Goal: Information Seeking & Learning: Find specific fact

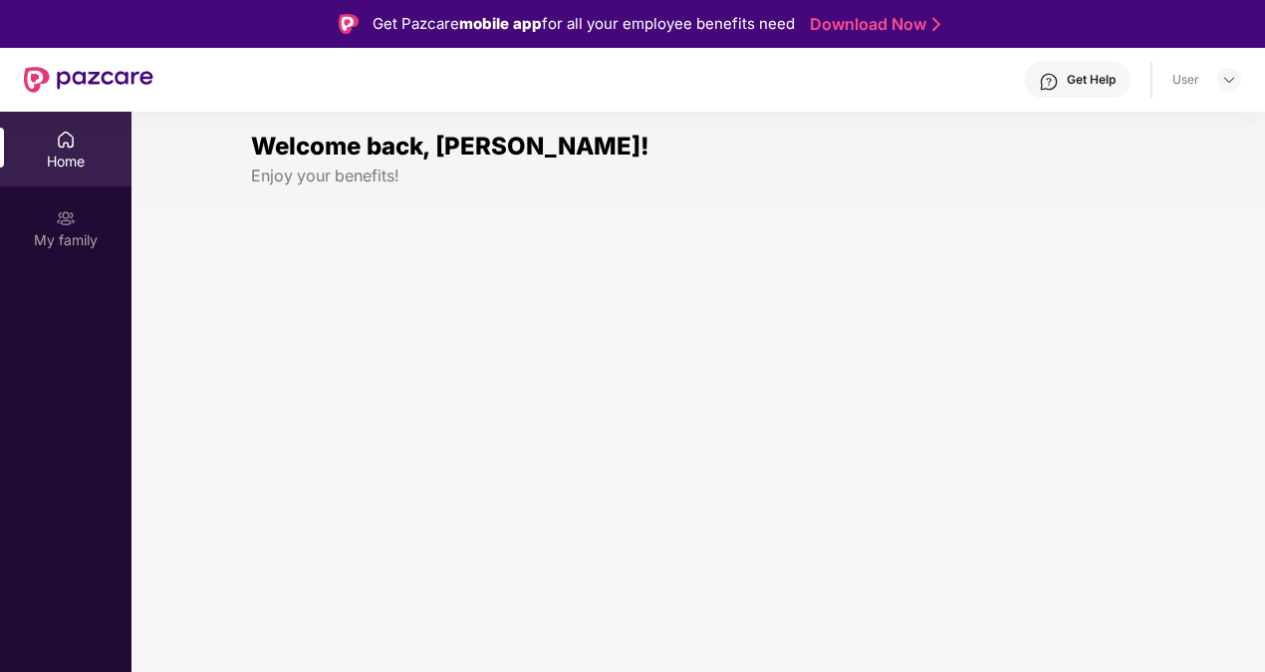
click at [1173, 82] on div "User" at bounding box center [1186, 80] width 27 height 16
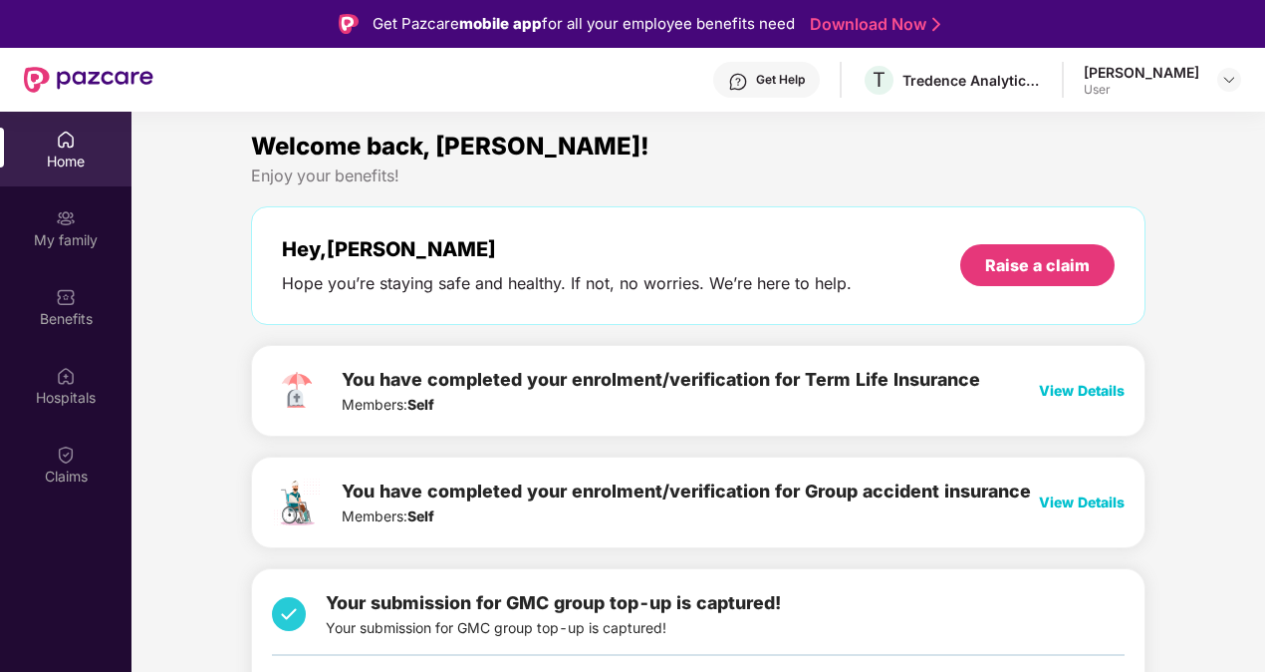
click at [757, 83] on div "Get Help" at bounding box center [780, 80] width 49 height 16
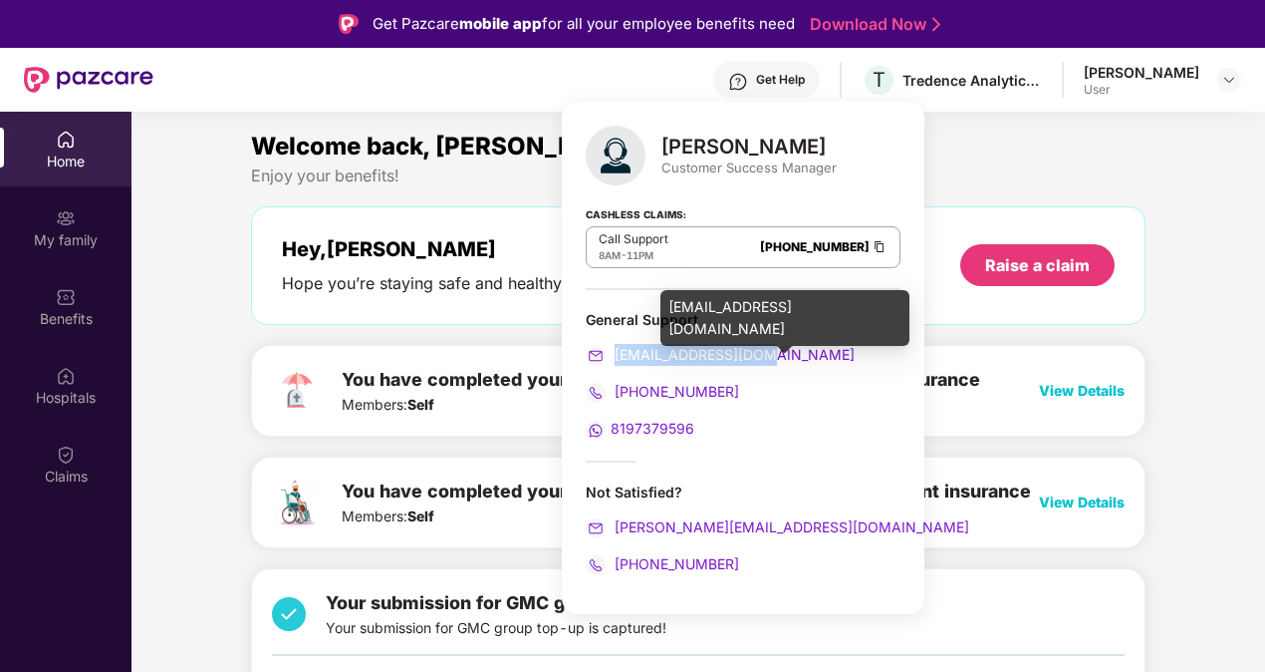
drag, startPoint x: 723, startPoint y: 355, endPoint x: 616, endPoint y: 353, distance: 107.6
click at [616, 353] on div "[EMAIL_ADDRESS][DOMAIN_NAME]" at bounding box center [743, 355] width 315 height 22
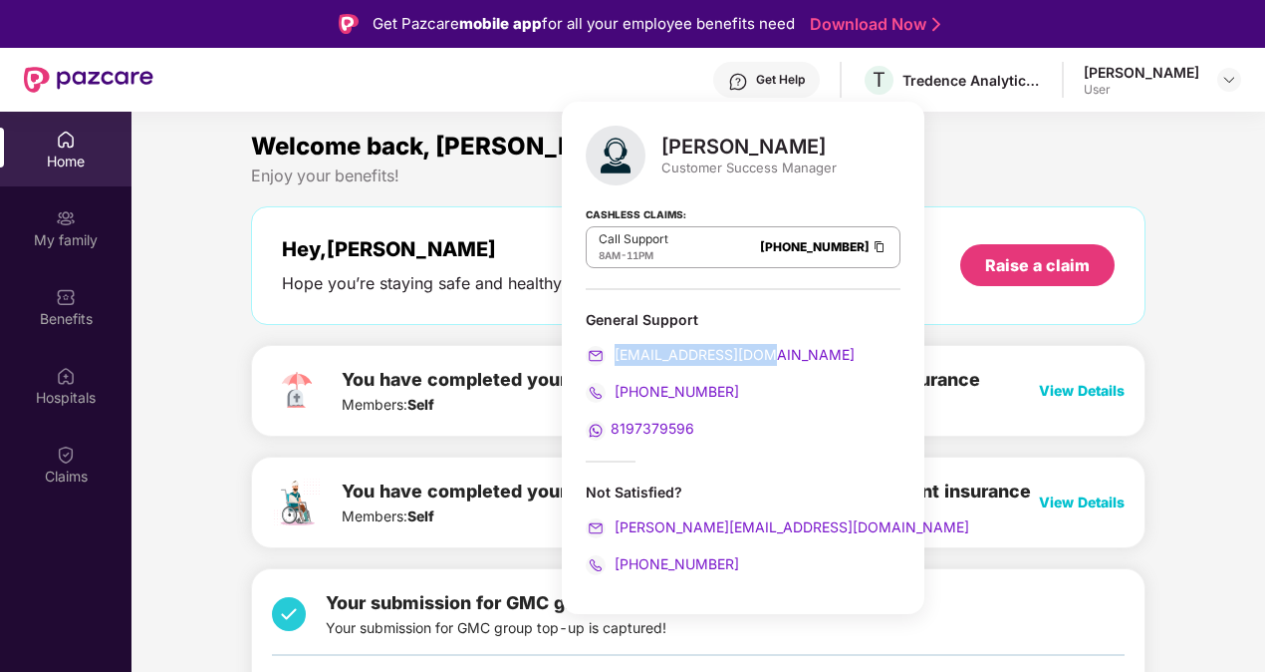
copy span "[EMAIL_ADDRESS][DOMAIN_NAME]"
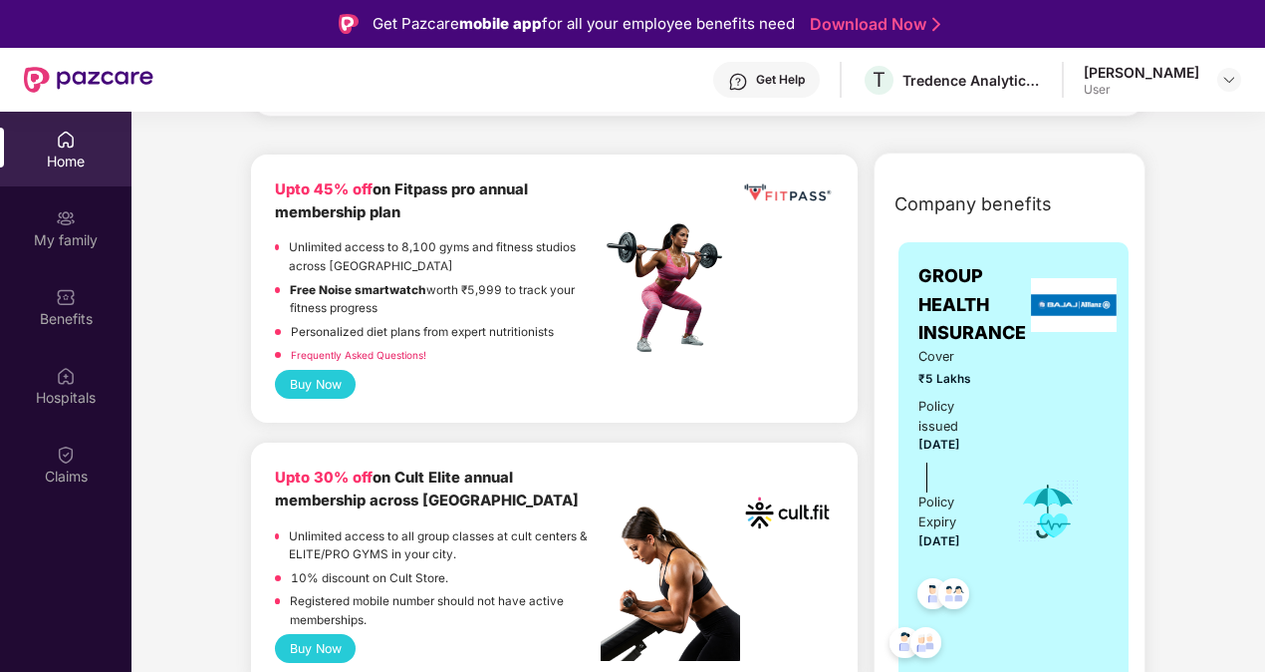
scroll to position [1096, 0]
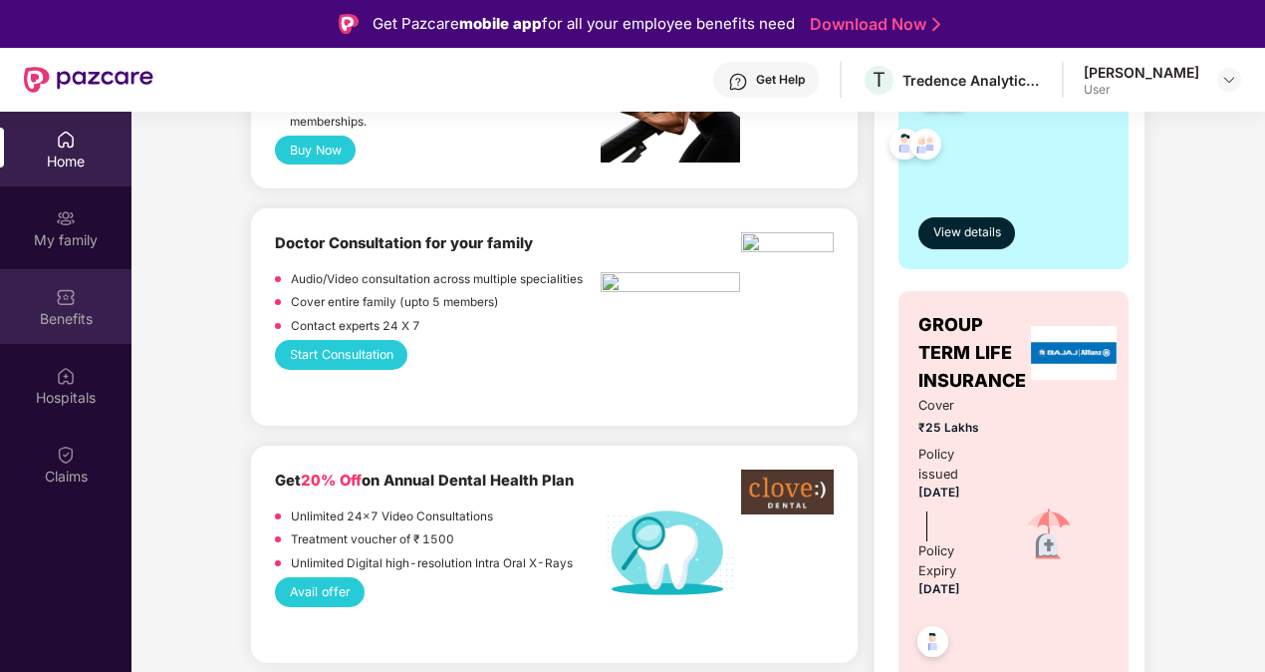
click at [42, 295] on div "Benefits" at bounding box center [66, 306] width 132 height 75
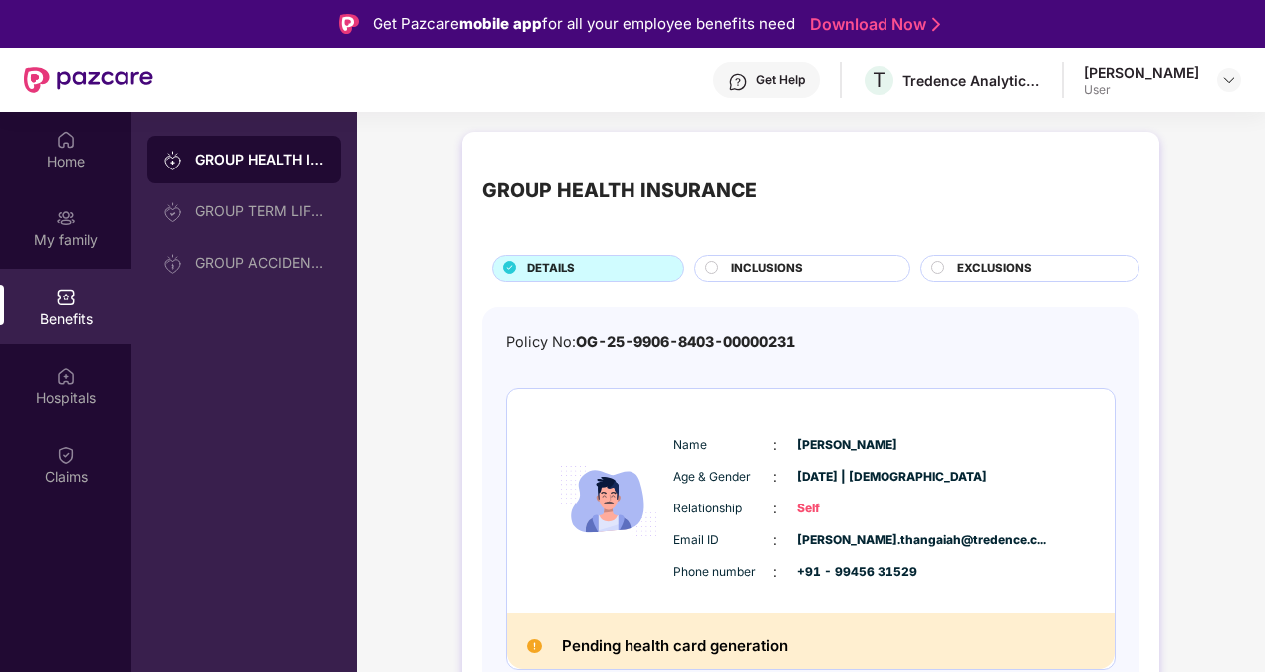
click at [273, 167] on div "GROUP HEALTH INSURANCE" at bounding box center [260, 159] width 130 height 20
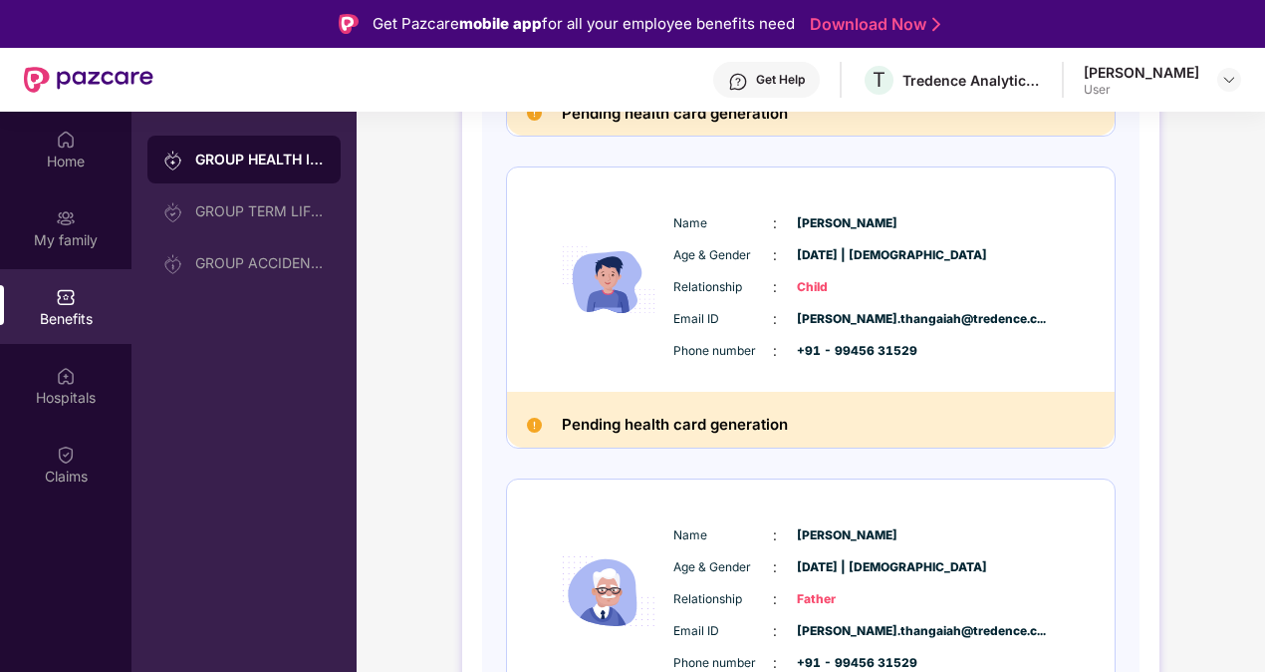
scroll to position [996, 0]
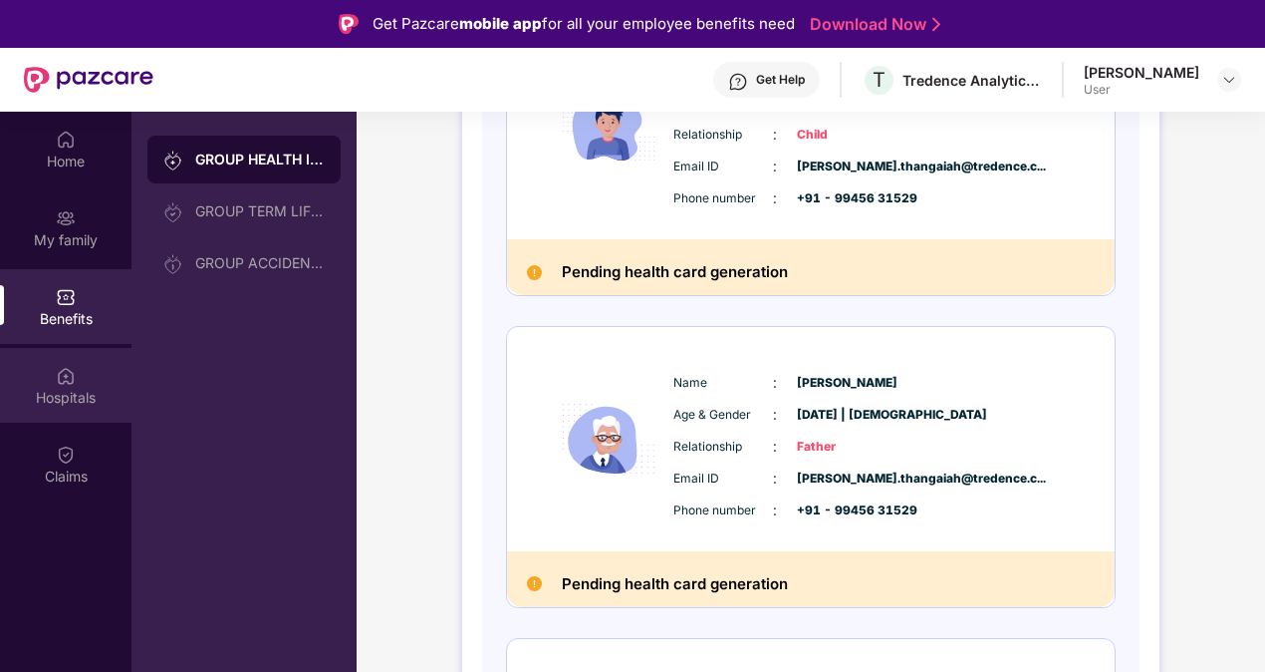
click at [63, 393] on div "Hospitals" at bounding box center [66, 398] width 132 height 20
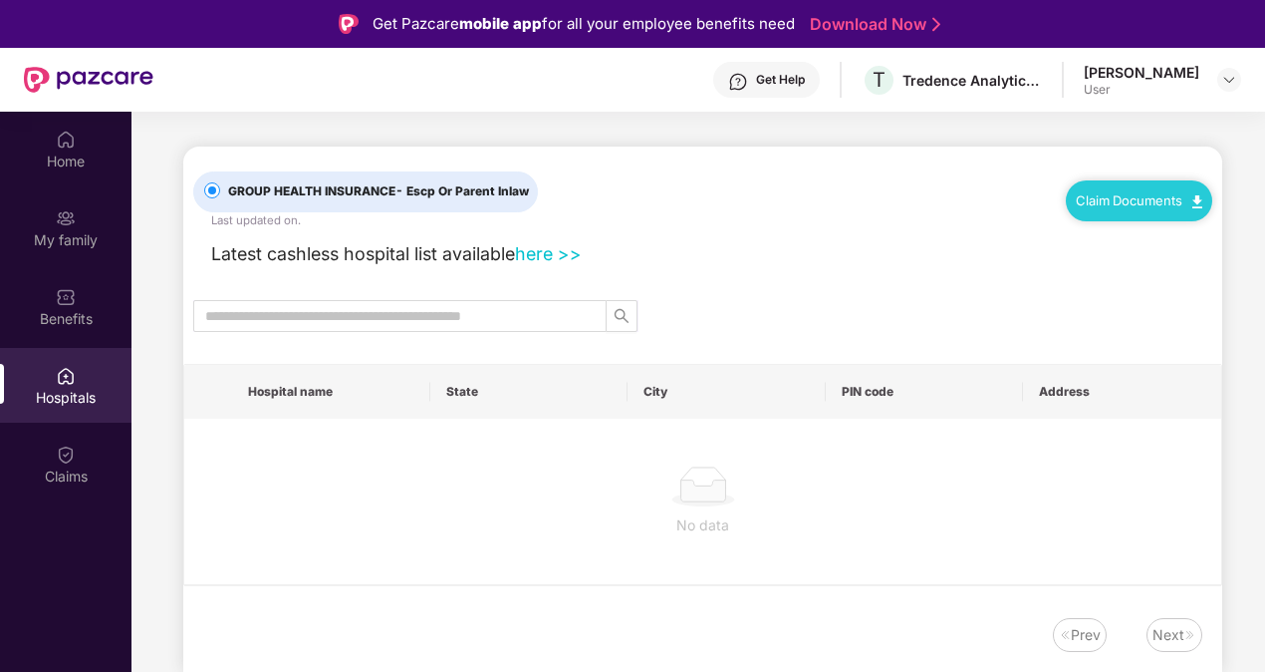
scroll to position [0, 0]
click at [66, 456] on img at bounding box center [66, 454] width 20 height 20
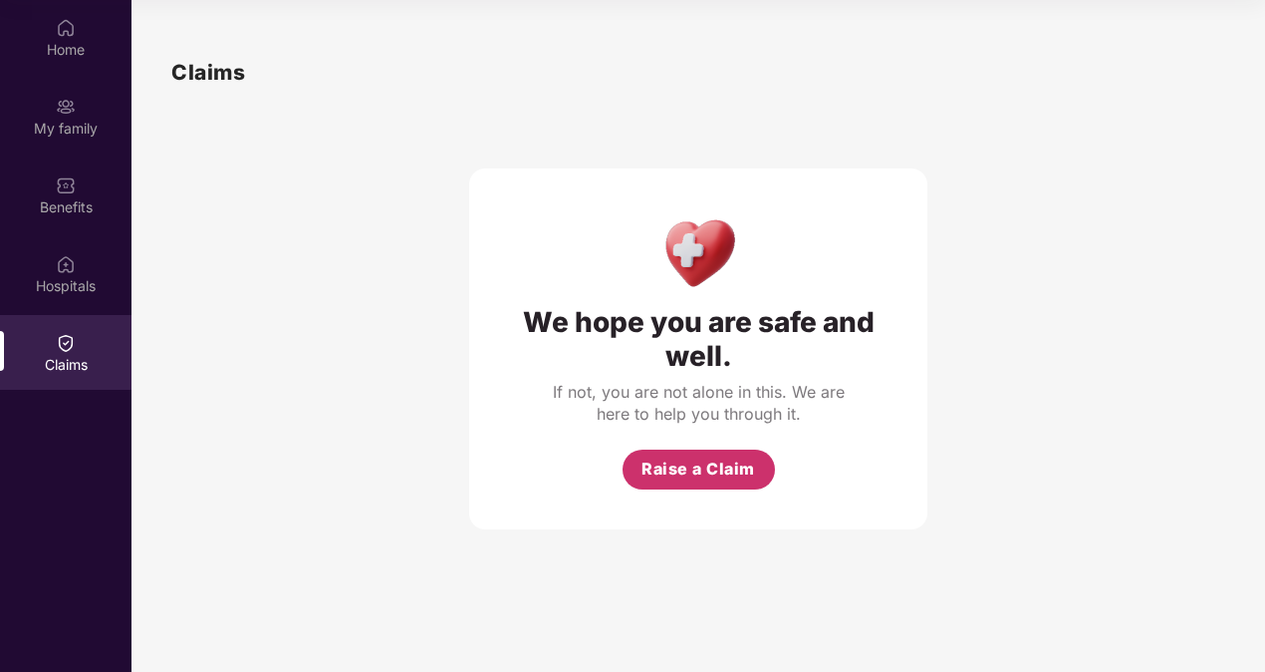
click at [669, 479] on span "Raise a Claim" at bounding box center [699, 468] width 114 height 25
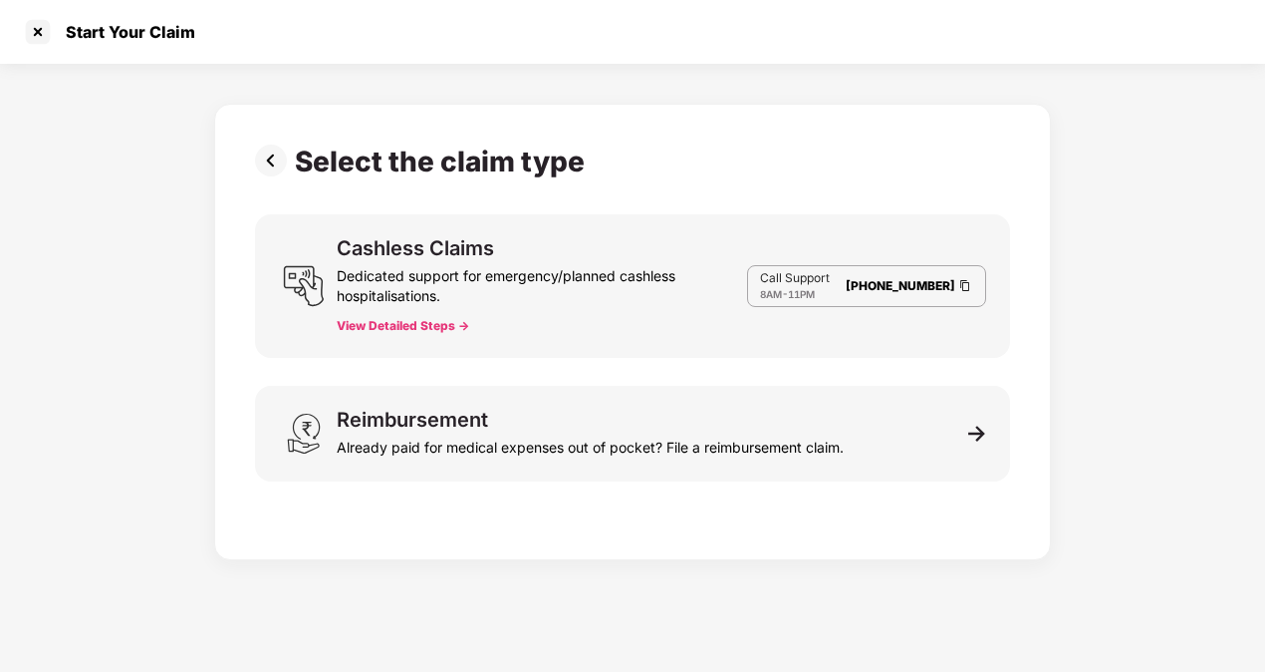
scroll to position [48, 0]
click at [42, 26] on div at bounding box center [38, 32] width 32 height 32
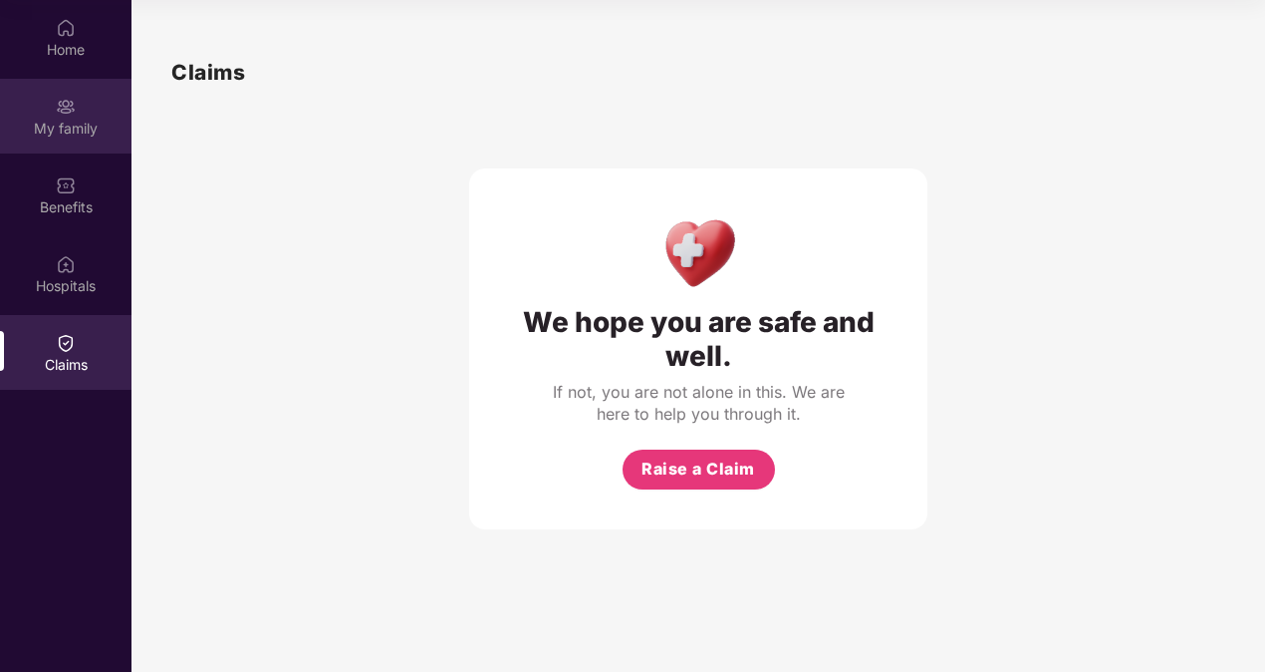
click at [68, 117] on div "My family" at bounding box center [66, 116] width 132 height 75
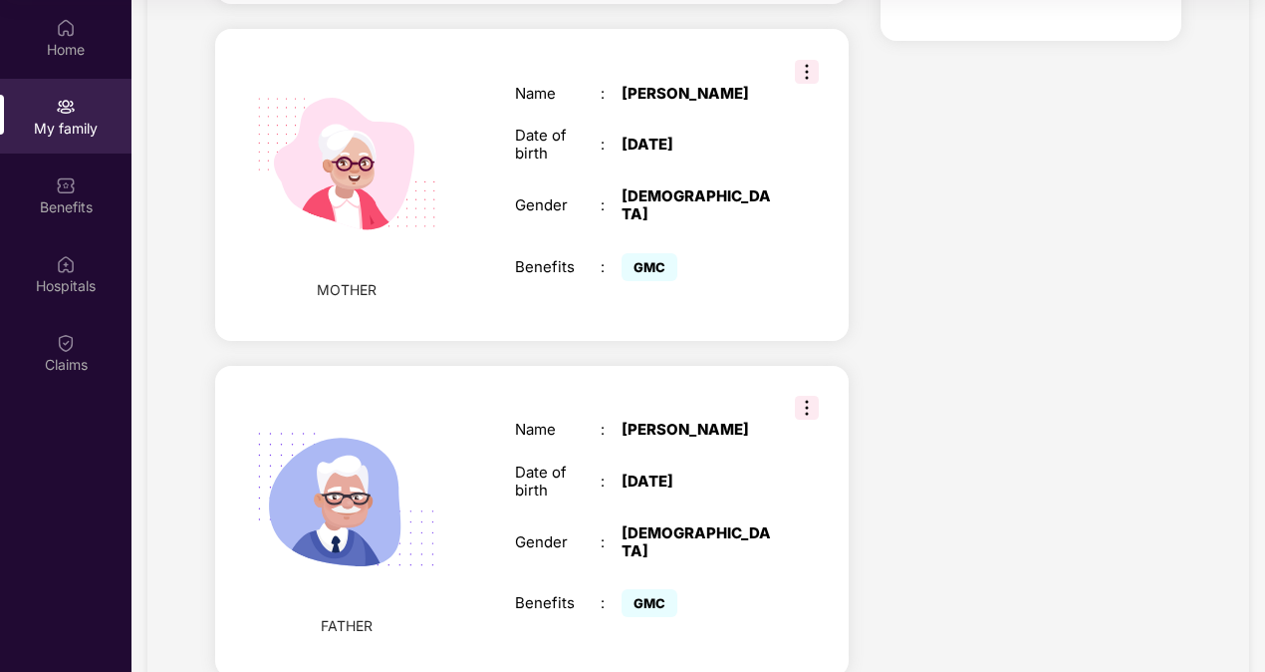
scroll to position [1478, 0]
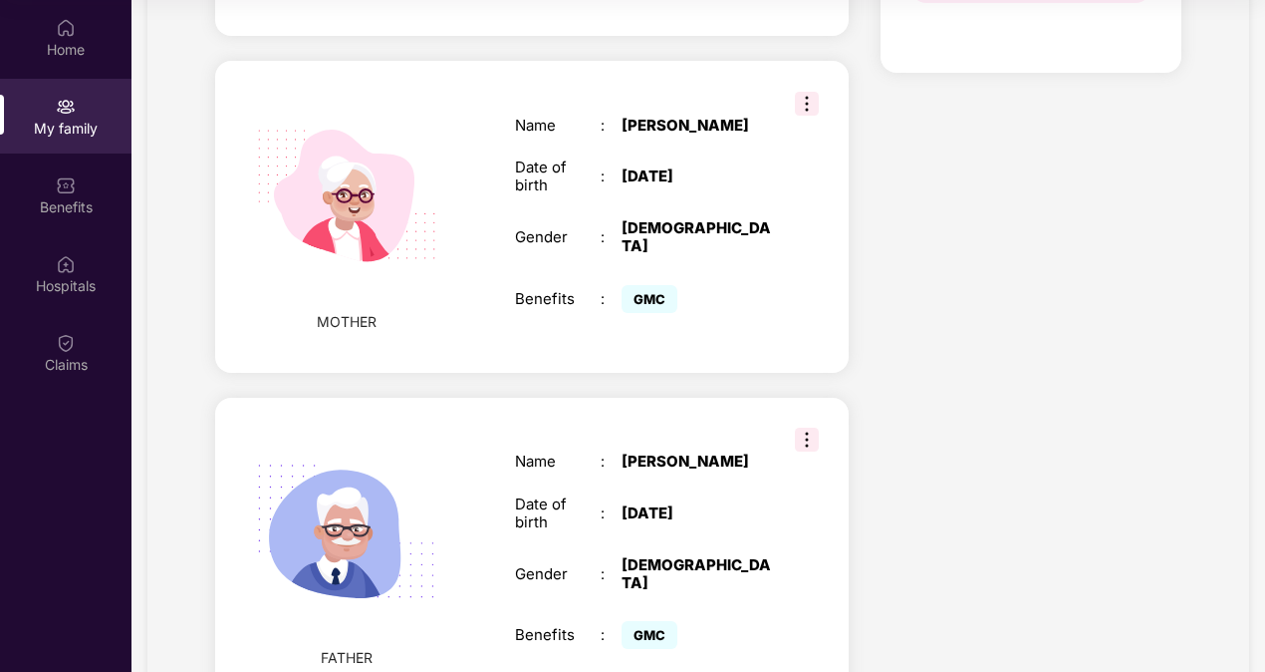
click at [799, 92] on img at bounding box center [807, 104] width 24 height 24
click at [711, 163] on div "Date of birth : [DEMOGRAPHIC_DATA]" at bounding box center [643, 176] width 257 height 36
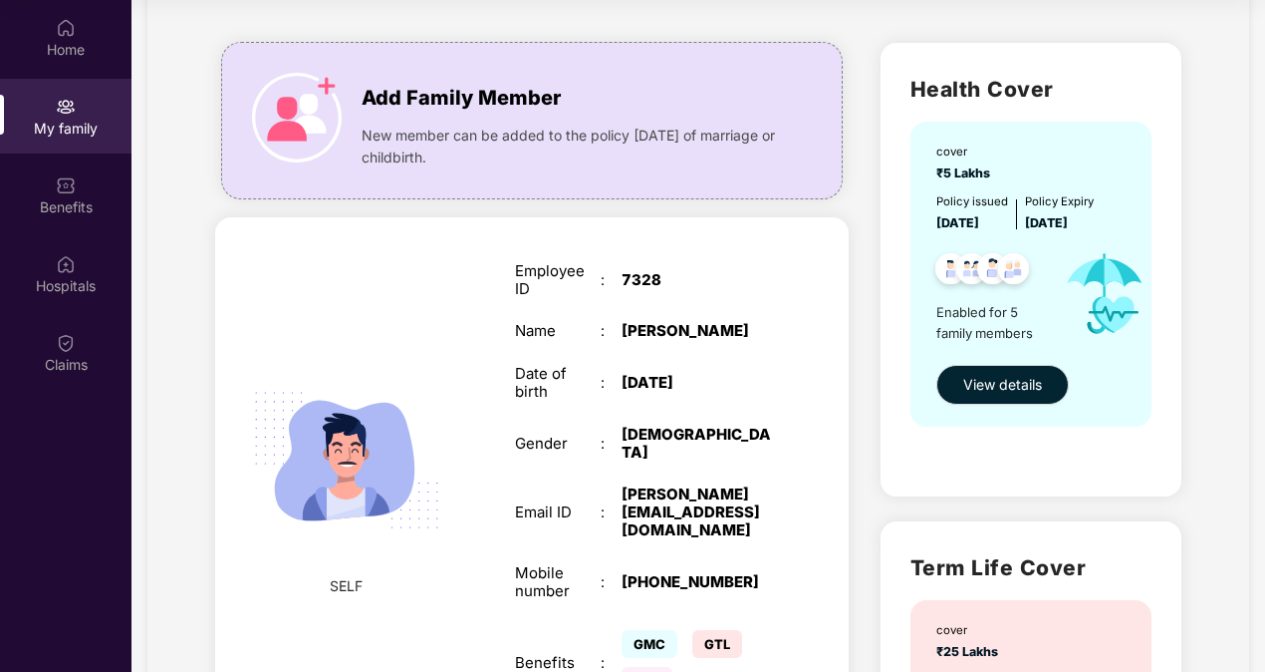
scroll to position [0, 0]
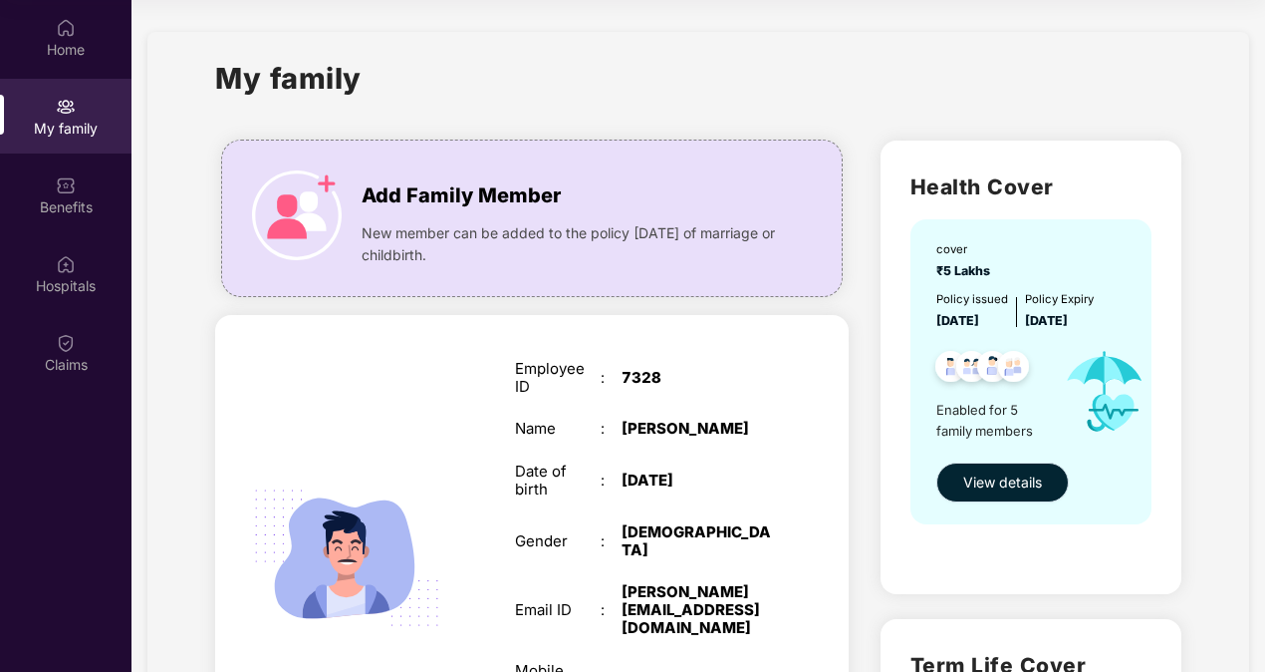
click at [1019, 476] on span "View details" at bounding box center [1002, 482] width 79 height 22
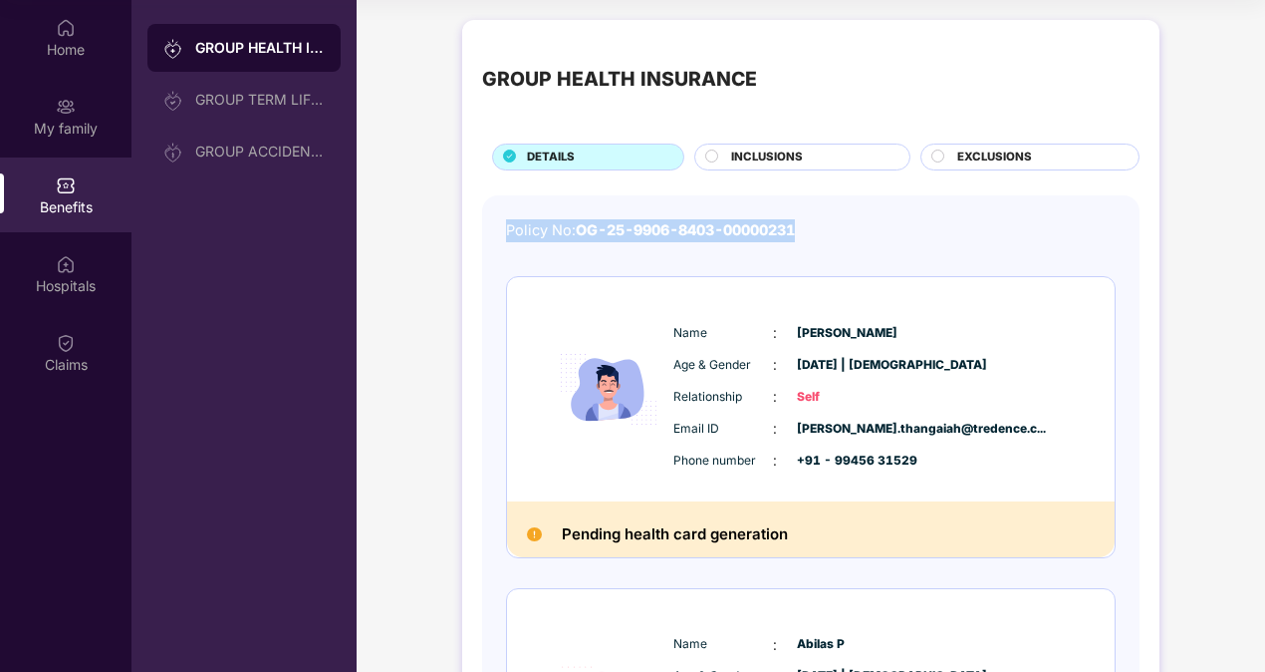
drag, startPoint x: 809, startPoint y: 227, endPoint x: 503, endPoint y: 238, distance: 306.1
copy div "Policy No: OG-25-9906-8403-00000231"
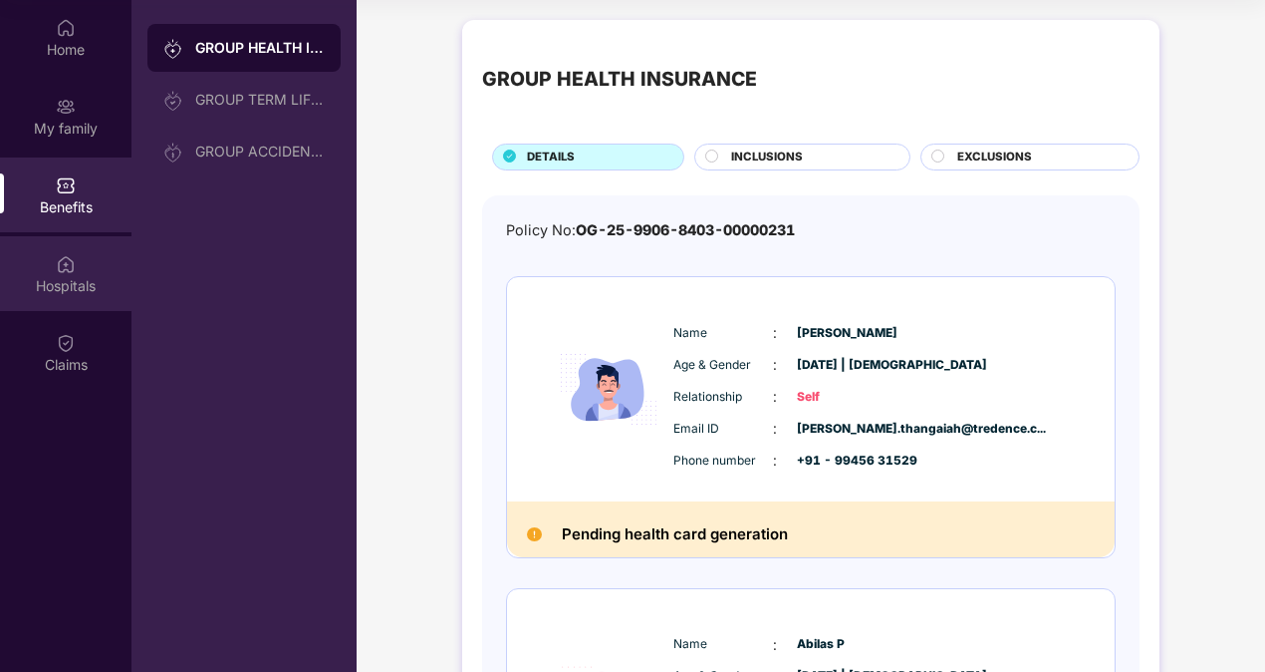
click at [72, 276] on div "Hospitals" at bounding box center [66, 286] width 132 height 20
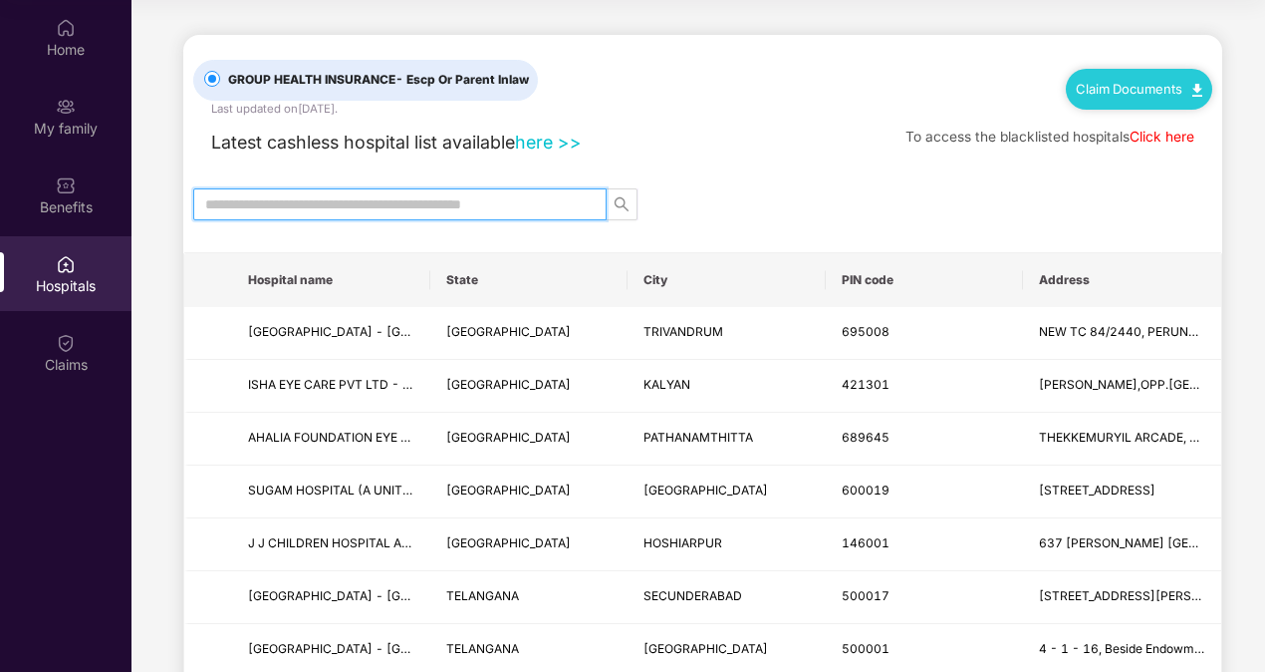
click at [384, 211] on input "text" at bounding box center [392, 204] width 374 height 22
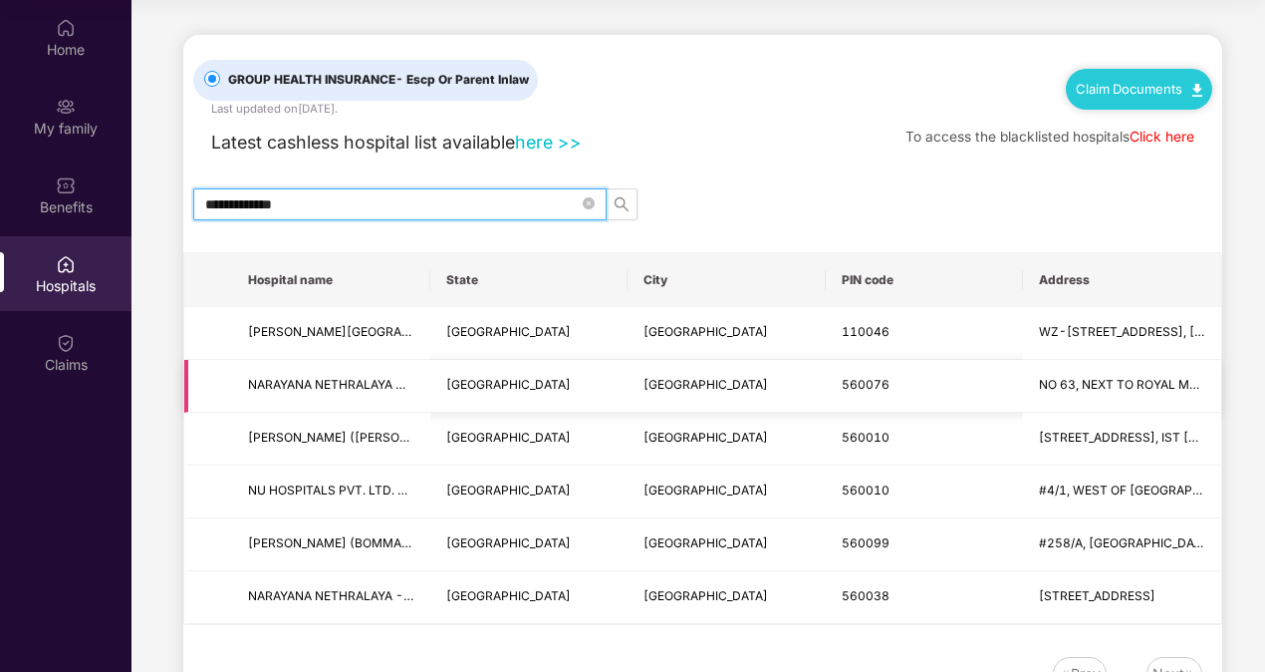
type input "**********"
click at [359, 391] on span "NARAYANA NETHRALAYA UNIT-4-[GEOGRAPHIC_DATA]" at bounding box center [331, 385] width 166 height 19
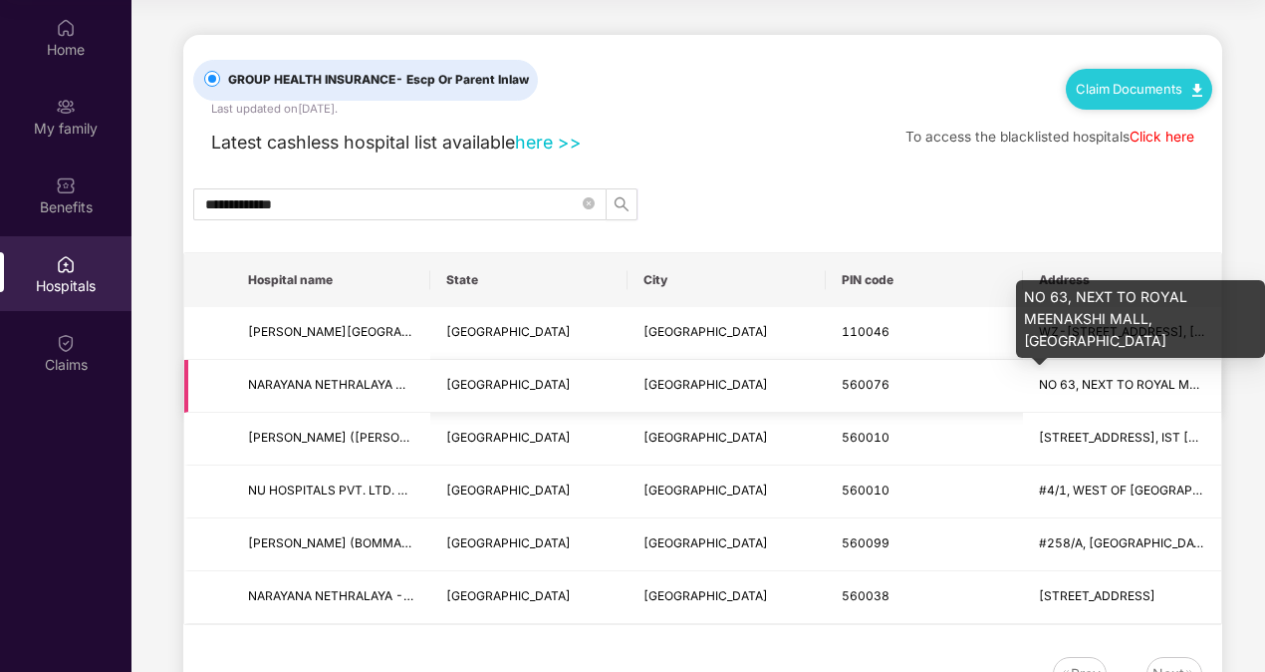
click at [1112, 387] on span "NO 63, NEXT TO ROYAL MEENAKSHI MALL, [GEOGRAPHIC_DATA]" at bounding box center [1227, 384] width 376 height 15
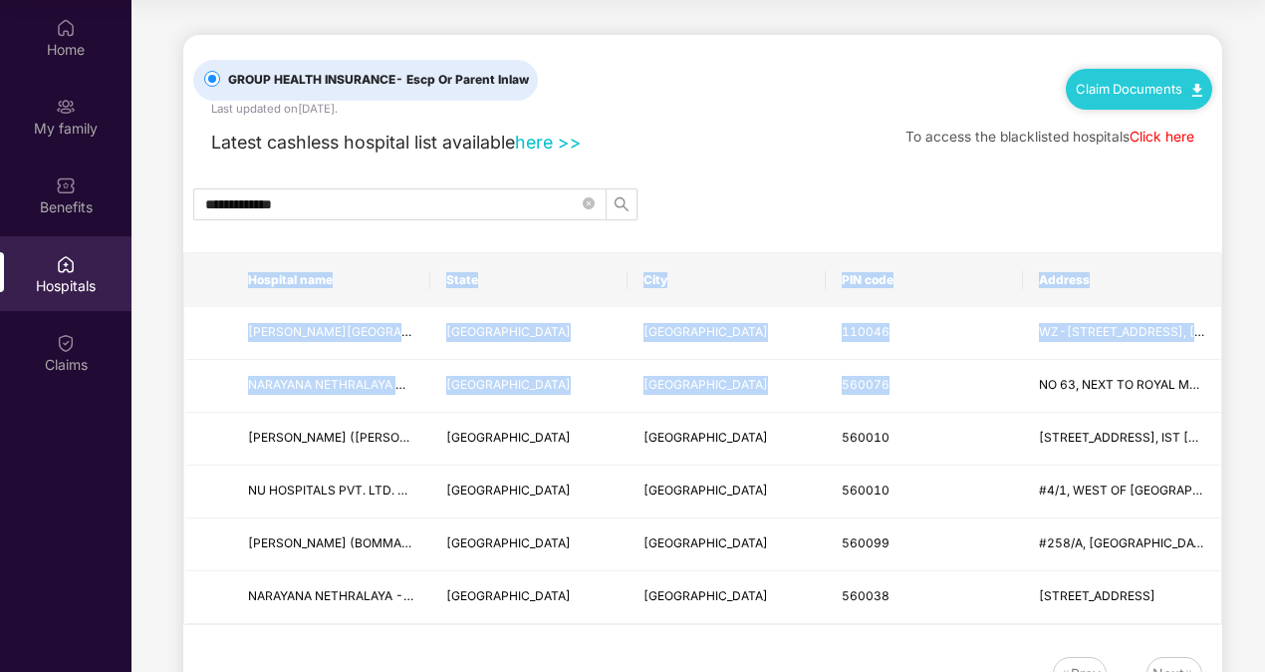
drag, startPoint x: 1033, startPoint y: 381, endPoint x: 1270, endPoint y: 366, distance: 237.6
click at [1264, 366] on html "**********" at bounding box center [632, 224] width 1265 height 672
drag, startPoint x: 1270, startPoint y: 366, endPoint x: 1099, endPoint y: 393, distance: 173.5
click at [1099, 393] on span "NO 63, NEXT TO ROYAL MEENAKSHI MALL, [GEOGRAPHIC_DATA]" at bounding box center [1122, 385] width 166 height 19
click at [1096, 401] on td "NO 63, NEXT TO ROYAL MEENAKSHI MALL, [GEOGRAPHIC_DATA]" at bounding box center [1122, 386] width 198 height 53
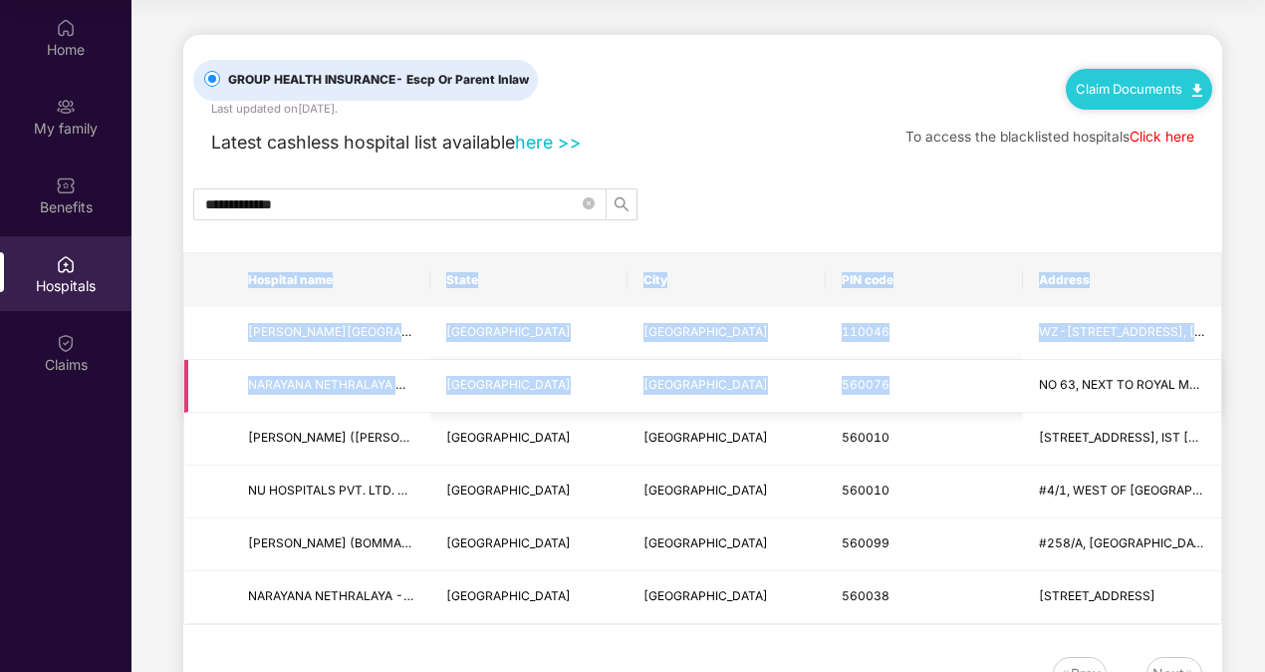
click at [1096, 401] on td "NO 63, NEXT TO ROYAL MEENAKSHI MALL, [GEOGRAPHIC_DATA]" at bounding box center [1122, 386] width 198 height 53
